Goal: Task Accomplishment & Management: Use online tool/utility

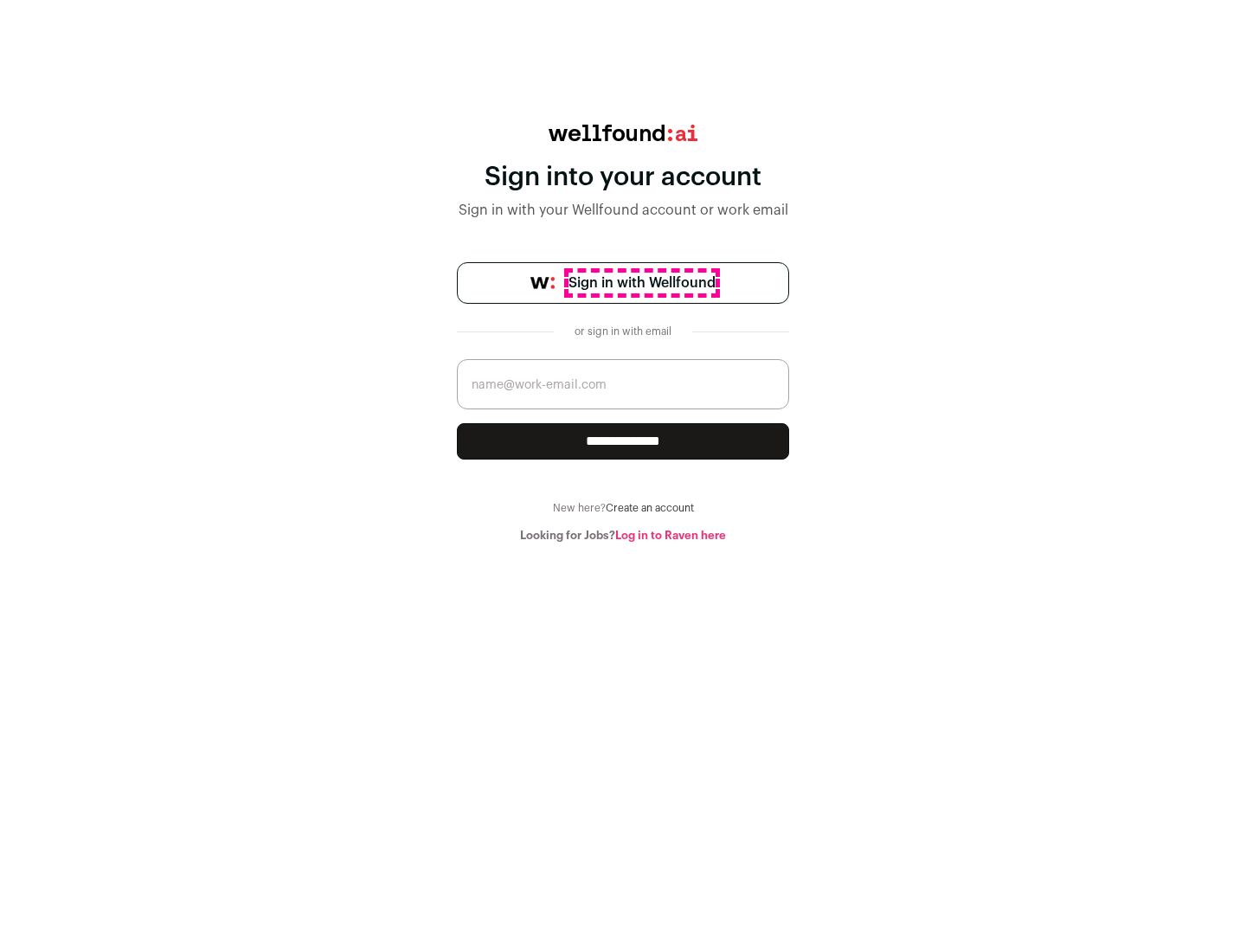
click at [641, 283] on span "Sign in with Wellfound" at bounding box center [641, 283] width 147 height 20
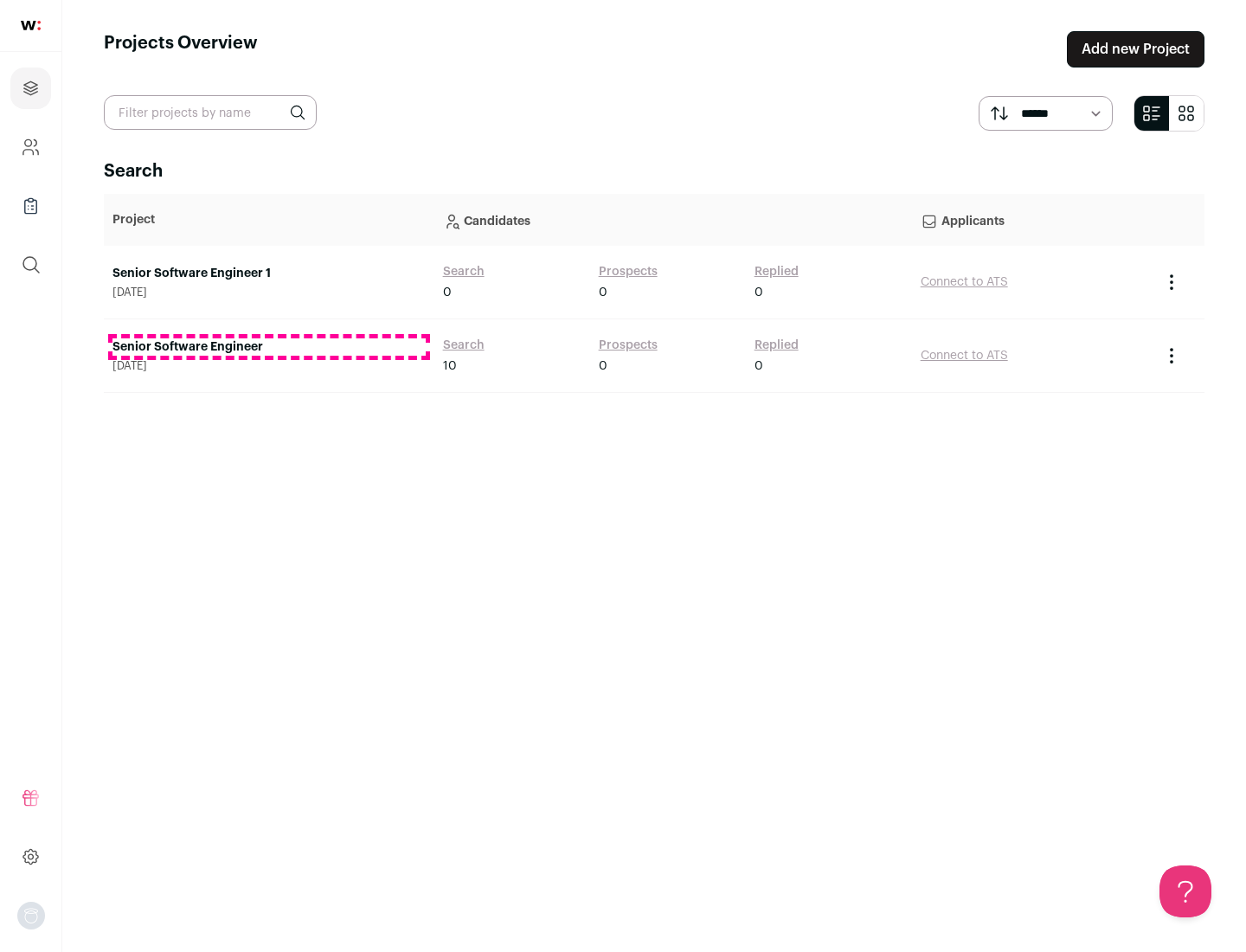
click at [268, 347] on link "Senior Software Engineer" at bounding box center [269, 347] width 314 height 17
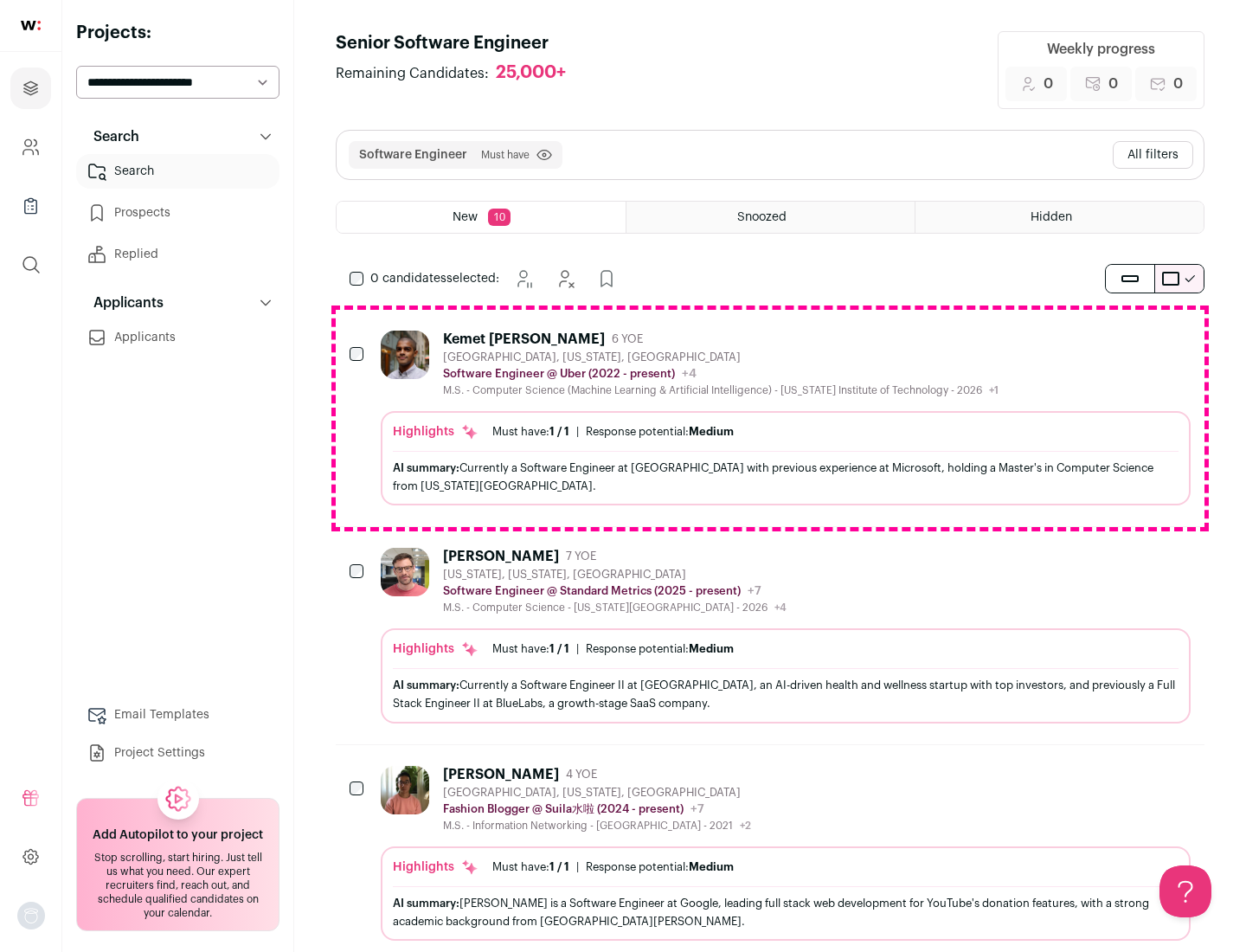
click at [770, 418] on div "Highlights Must have: 1 / 1 How many must haves have been fulfilled? | Response…" at bounding box center [786, 458] width 810 height 94
